Goal: Check status: Check status

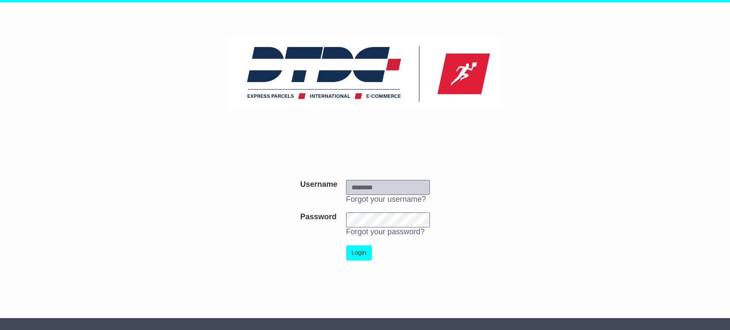
type input "***"
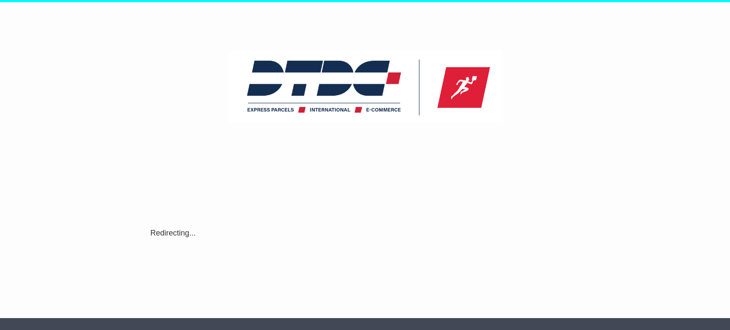
click at [360, 245] on div "Username Username *** Forgot your username? Password Password Forgot your passw…" at bounding box center [365, 227] width 438 height 146
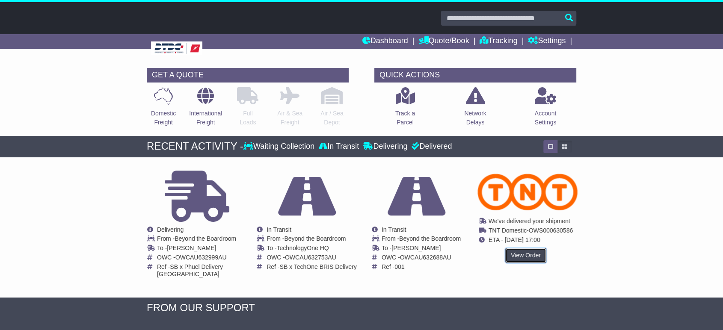
click at [522, 248] on link "View Order" at bounding box center [525, 255] width 41 height 15
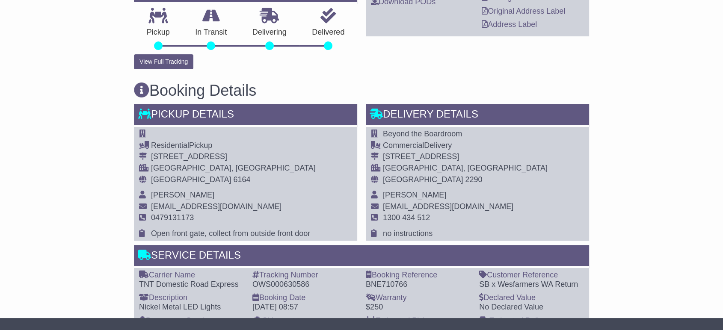
scroll to position [285, 0]
